Goal: Task Accomplishment & Management: Manage account settings

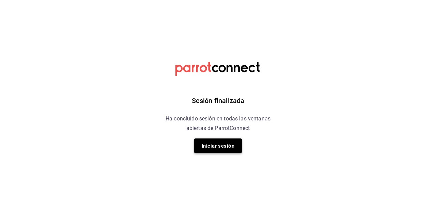
click at [225, 146] on font "Iniciar sesión" at bounding box center [218, 146] width 33 height 6
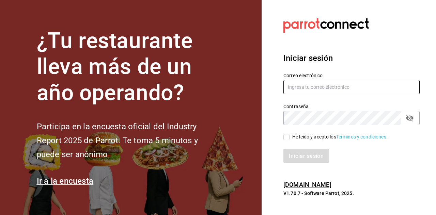
click at [317, 94] on input "text" at bounding box center [351, 87] width 136 height 14
type input "[EMAIL_ADDRESS][DOMAIN_NAME]"
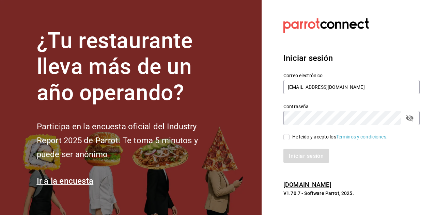
click at [287, 140] on input "He leído y acepto los Términos y condiciones." at bounding box center [286, 137] width 6 height 6
checkbox input "true"
click at [296, 159] on font "Iniciar sesión" at bounding box center [306, 156] width 35 height 6
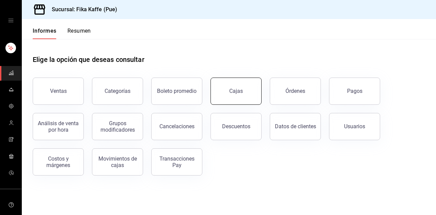
click at [252, 89] on link "Cajas" at bounding box center [235, 91] width 51 height 27
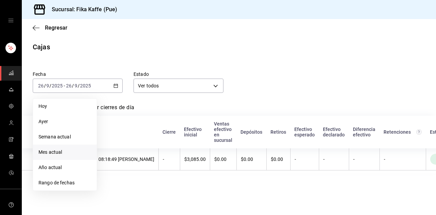
click at [58, 154] on font "Mes actual" at bounding box center [49, 151] width 23 height 5
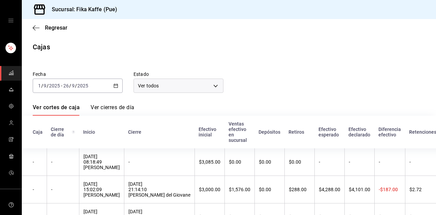
click at [81, 85] on input "2025" at bounding box center [83, 85] width 12 height 5
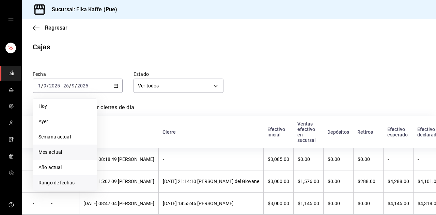
click at [62, 185] on font "Rango de fechas" at bounding box center [56, 182] width 36 height 5
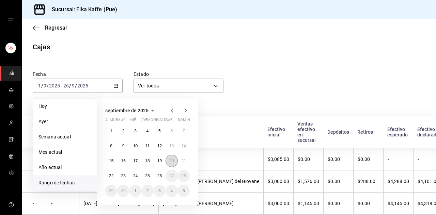
click at [171, 159] on font "20" at bounding box center [171, 161] width 4 height 5
click at [157, 181] on button "26" at bounding box center [160, 176] width 12 height 12
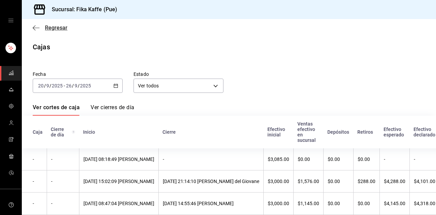
click at [35, 27] on icon "button" at bounding box center [36, 28] width 7 height 6
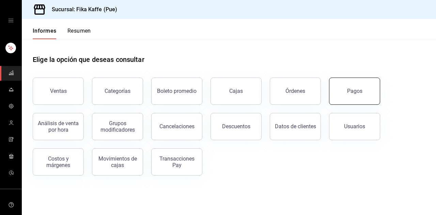
click at [344, 92] on button "Pagos" at bounding box center [354, 91] width 51 height 27
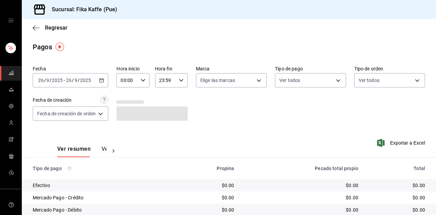
click at [70, 82] on input "26" at bounding box center [69, 80] width 6 height 5
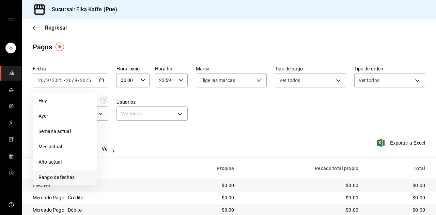
click at [70, 180] on span "Rango de fechas" at bounding box center [64, 177] width 53 height 7
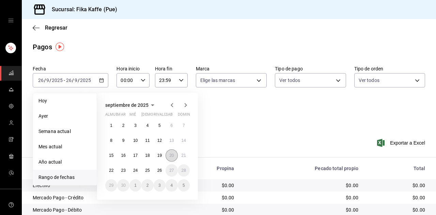
click at [170, 157] on font "20" at bounding box center [171, 155] width 4 height 5
click at [156, 171] on button "26" at bounding box center [160, 170] width 12 height 12
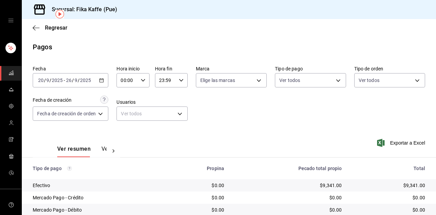
scroll to position [16, 0]
